Goal: Information Seeking & Learning: Learn about a topic

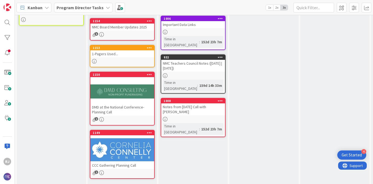
scroll to position [208, 0]
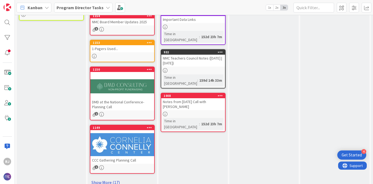
click at [108, 178] on link "Show More (17)" at bounding box center [122, 182] width 65 height 9
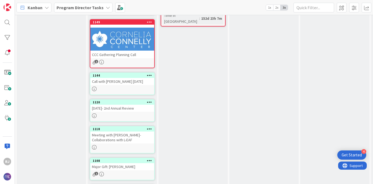
scroll to position [315, 0]
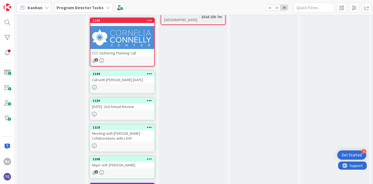
click at [113, 143] on div at bounding box center [122, 145] width 64 height 5
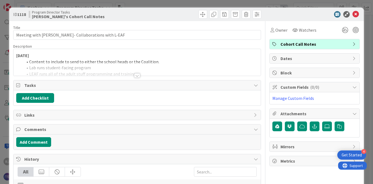
click at [137, 76] on div at bounding box center [137, 75] width 6 height 4
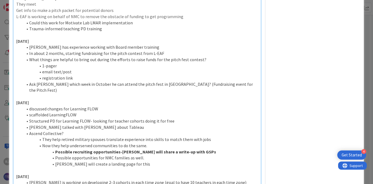
scroll to position [620, 0]
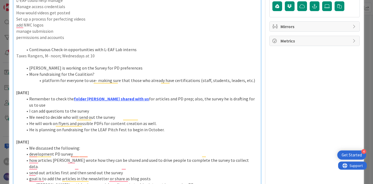
scroll to position [0, 0]
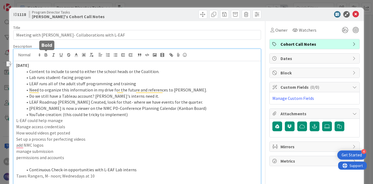
click at [45, 54] on icon "button" at bounding box center [46, 54] width 2 height 1
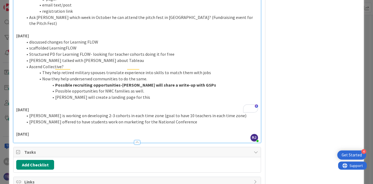
scroll to position [681, 0]
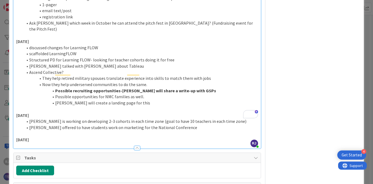
click at [48, 137] on p "[DATE]" at bounding box center [136, 140] width 241 height 6
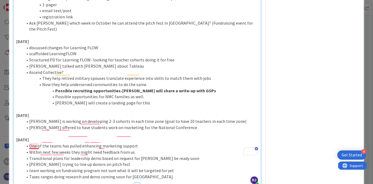
click at [34, 167] on li "team working on fundraising program not sure what it will be targeted for yet" at bounding box center [140, 170] width 235 height 6
click at [150, 174] on li "Taxes ranges doing research and demo coming soon for [GEOGRAPHIC_DATA]" at bounding box center [140, 177] width 235 height 6
